Goal: Task Accomplishment & Management: Manage account settings

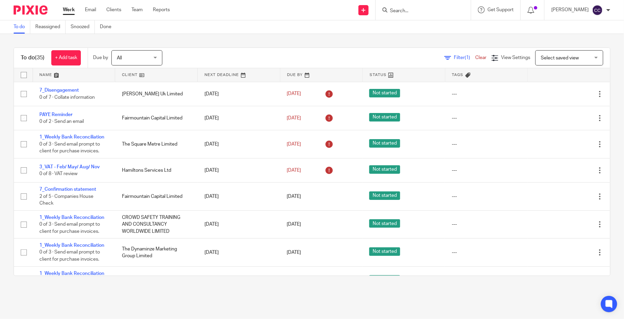
click at [39, 1] on div at bounding box center [28, 10] width 56 height 20
click at [206, 37] on div "To do (35) + Add task Due by All All Today Tomorrow This week Next week This mo…" at bounding box center [312, 162] width 624 height 256
